Goal: Task Accomplishment & Management: Complete application form

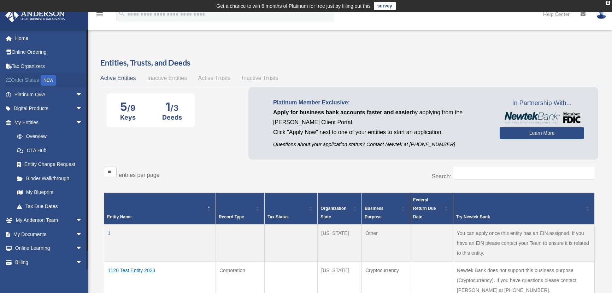
scroll to position [96, 0]
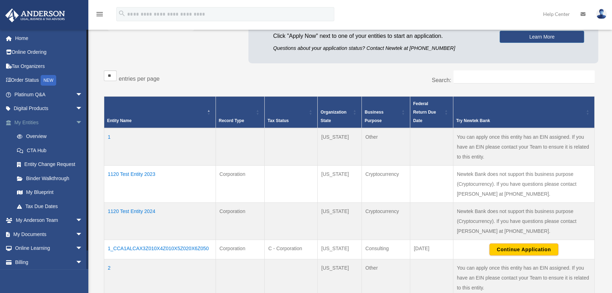
click at [76, 122] on span "arrow_drop_down" at bounding box center [83, 122] width 14 height 14
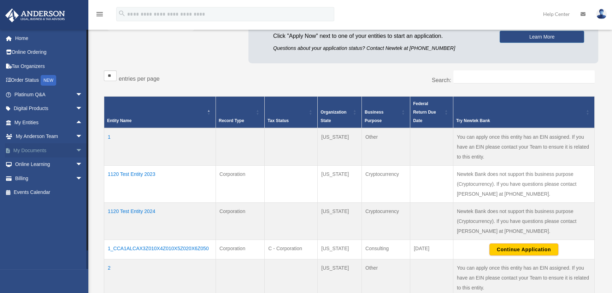
click at [76, 150] on span "arrow_drop_down" at bounding box center [83, 150] width 14 height 14
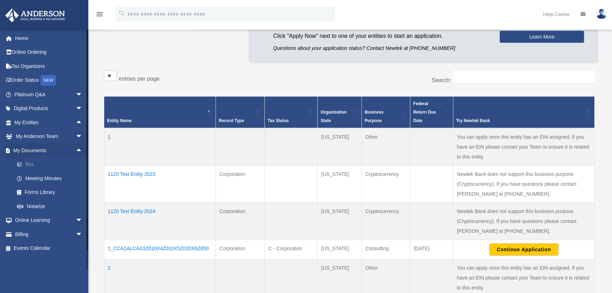
click at [28, 163] on link "Box" at bounding box center [51, 164] width 83 height 14
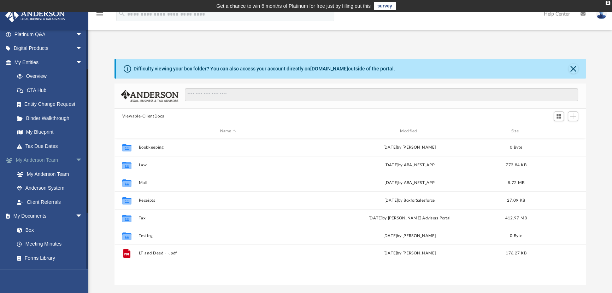
scroll to position [64, 0]
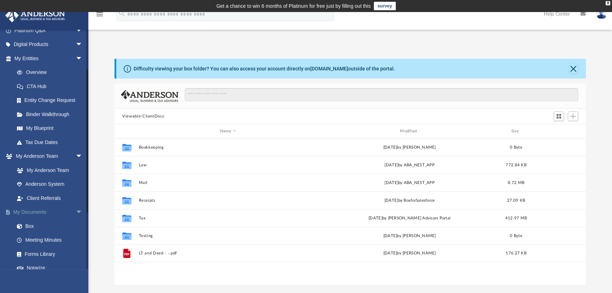
click at [31, 210] on link "My Documents arrow_drop_down" at bounding box center [49, 212] width 88 height 14
click at [575, 115] on span "Add" at bounding box center [573, 116] width 6 height 6
click at [560, 129] on li "Upload" at bounding box center [563, 130] width 23 height 7
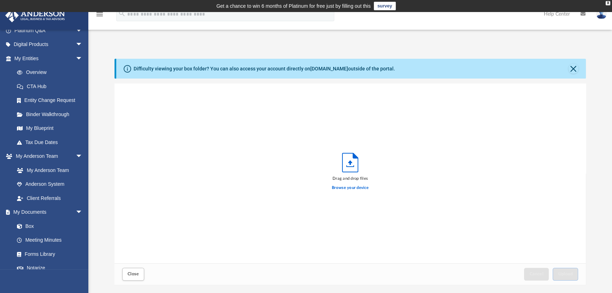
scroll to position [175, 467]
click at [574, 67] on button "Close" at bounding box center [574, 69] width 10 height 10
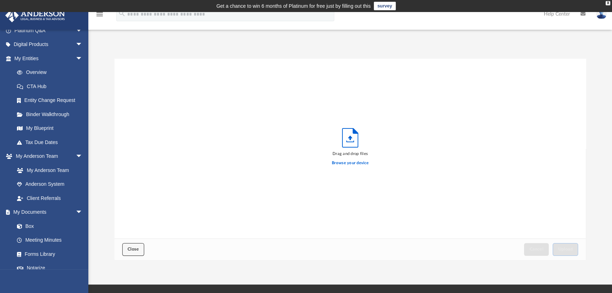
click at [133, 248] on span "Close" at bounding box center [133, 249] width 11 height 4
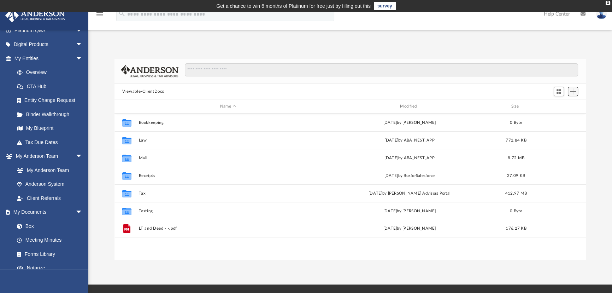
click at [572, 92] on span "Add" at bounding box center [573, 91] width 6 height 6
click at [558, 108] on li "Upload" at bounding box center [563, 105] width 23 height 7
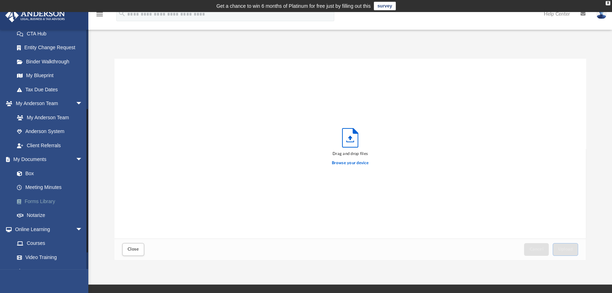
scroll to position [128, 0]
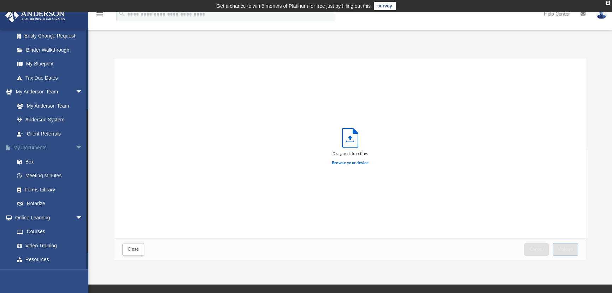
click at [76, 143] on span "arrow_drop_down" at bounding box center [83, 148] width 14 height 14
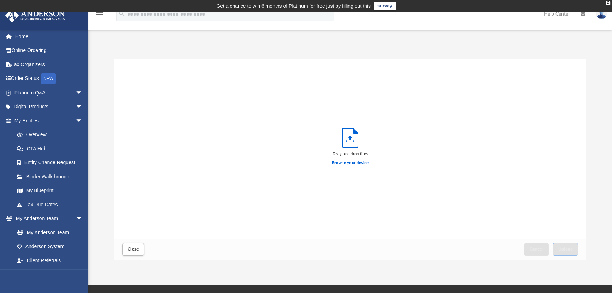
scroll to position [0, 0]
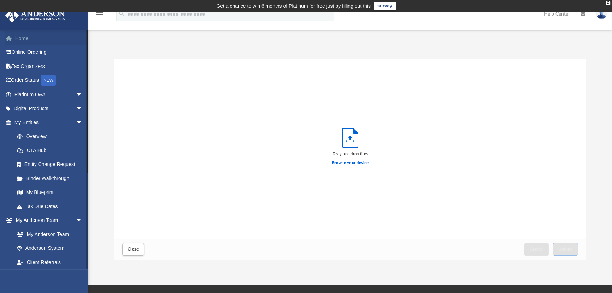
click at [24, 39] on link "Home" at bounding box center [49, 38] width 88 height 14
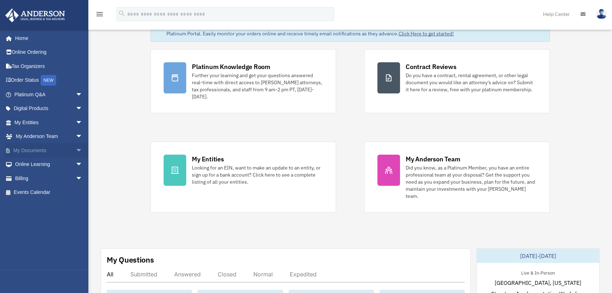
scroll to position [43, 0]
click at [76, 150] on span "arrow_drop_down" at bounding box center [83, 150] width 14 height 14
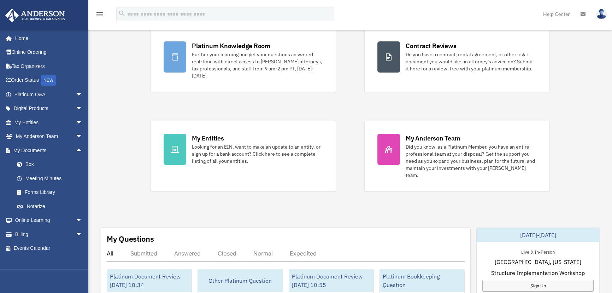
scroll to position [108, 0]
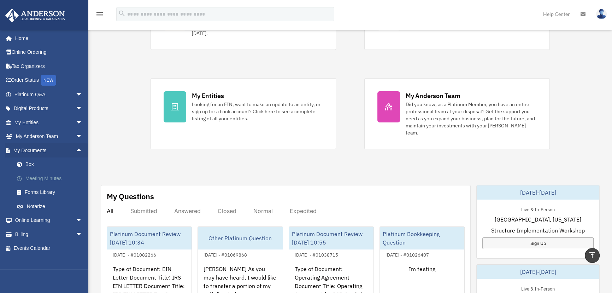
click at [38, 177] on link "Meeting Minutes" at bounding box center [51, 178] width 83 height 14
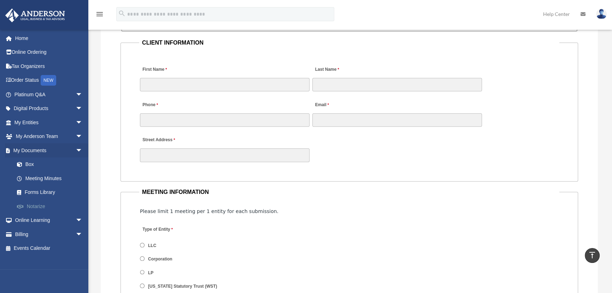
scroll to position [783, 0]
